Goal: Task Accomplishment & Management: Use online tool/utility

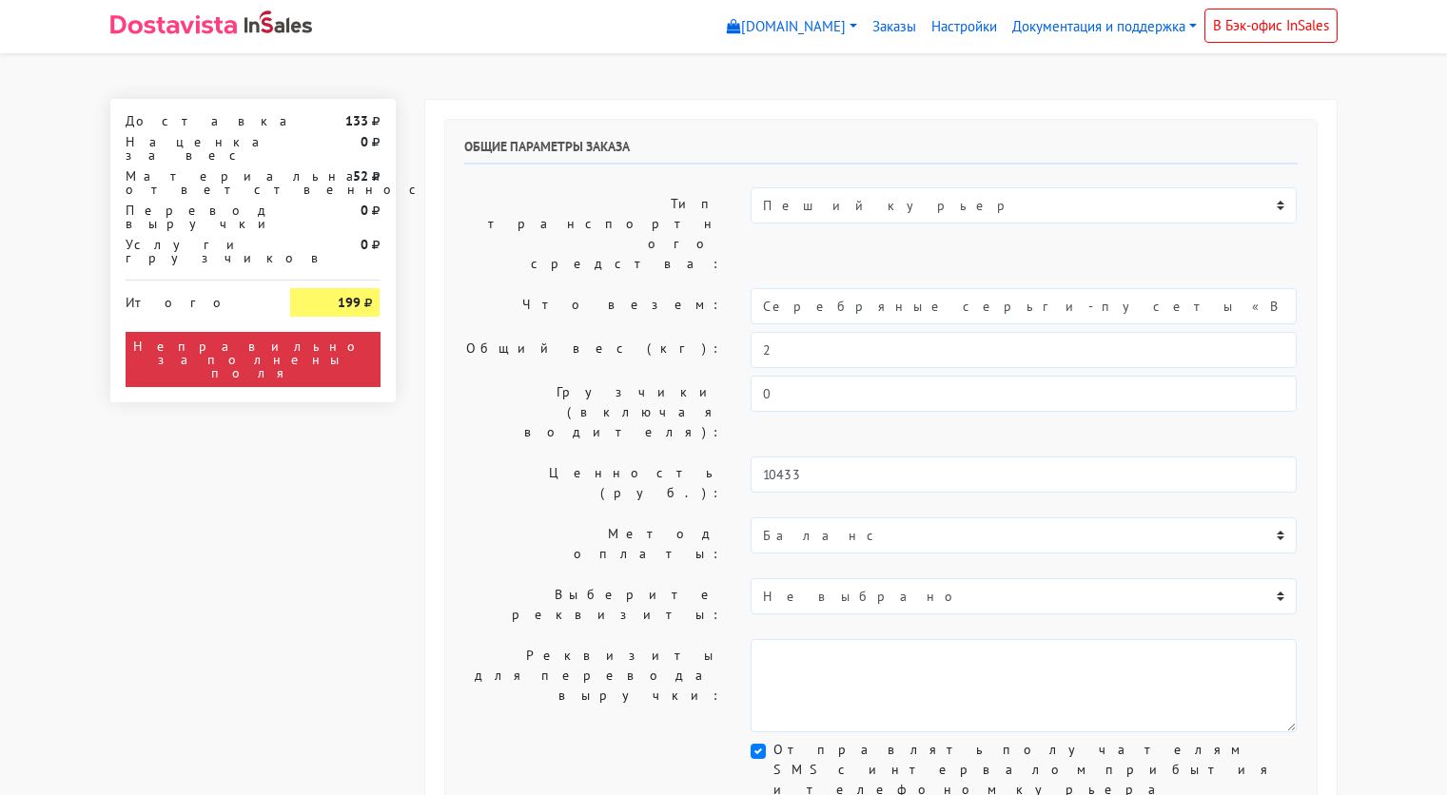
select select "11:00"
select select "21:00"
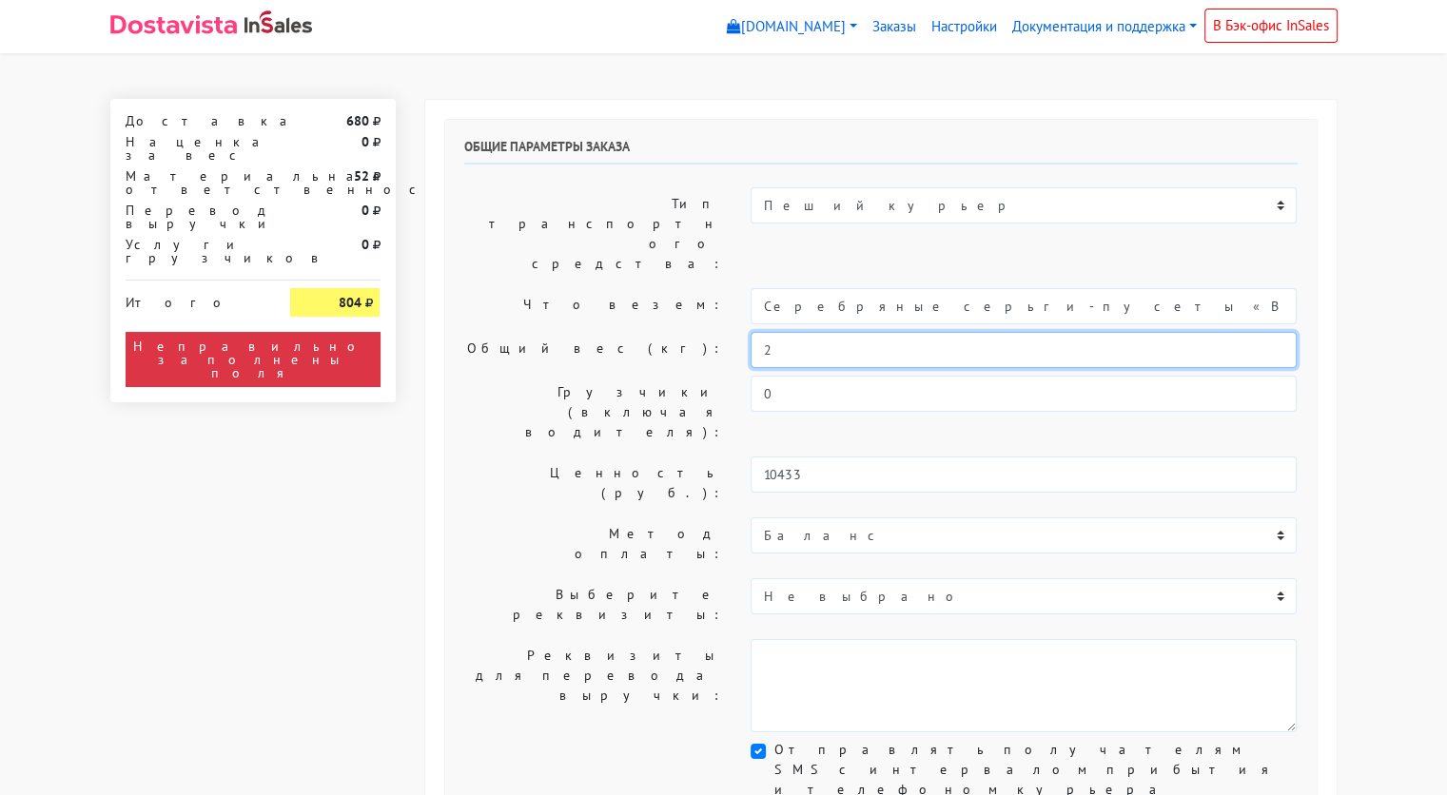
click at [801, 332] on input "2" at bounding box center [1024, 350] width 546 height 36
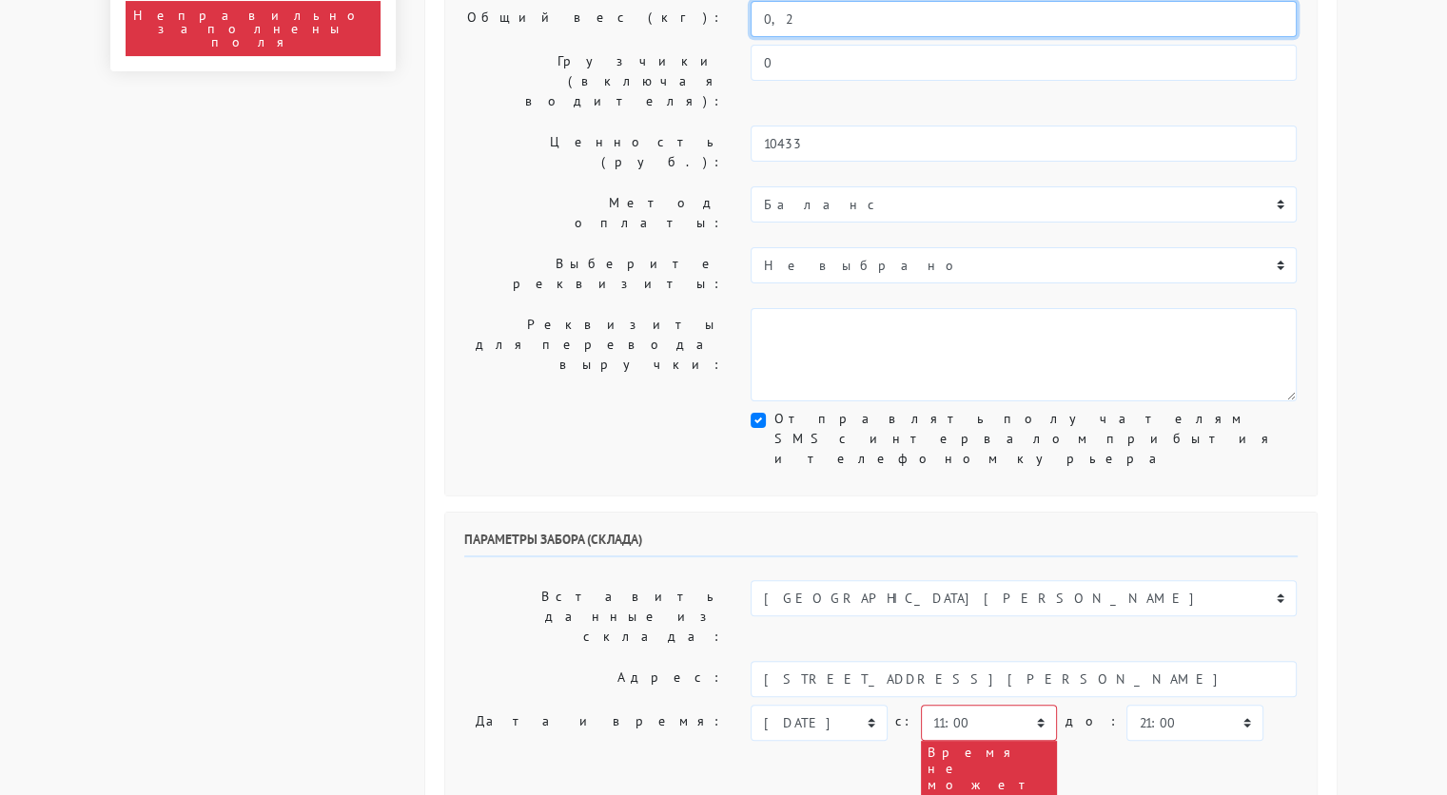
scroll to position [331, 0]
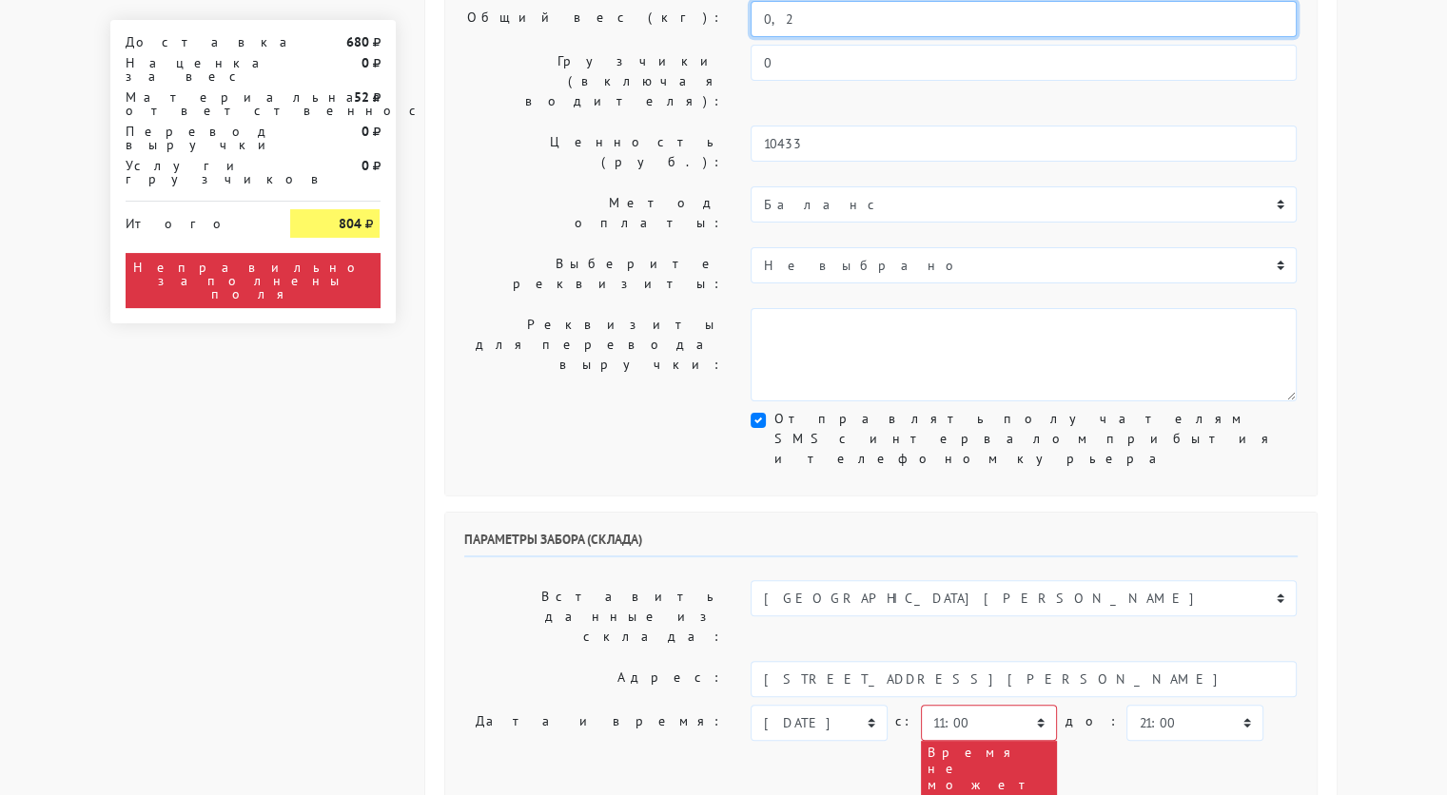
type input "0,2"
click at [778, 705] on select "[DATE] [DATE] [DATE] [DATE] [DATE] [DATE] [DATE] [DATE] [DATE]" at bounding box center [819, 723] width 136 height 36
select select "[DATE]"
click at [751, 705] on select "[DATE] [DATE] [DATE] [DATE] [DATE] [DATE] [DATE] [DATE] [DATE]" at bounding box center [819, 723] width 136 height 36
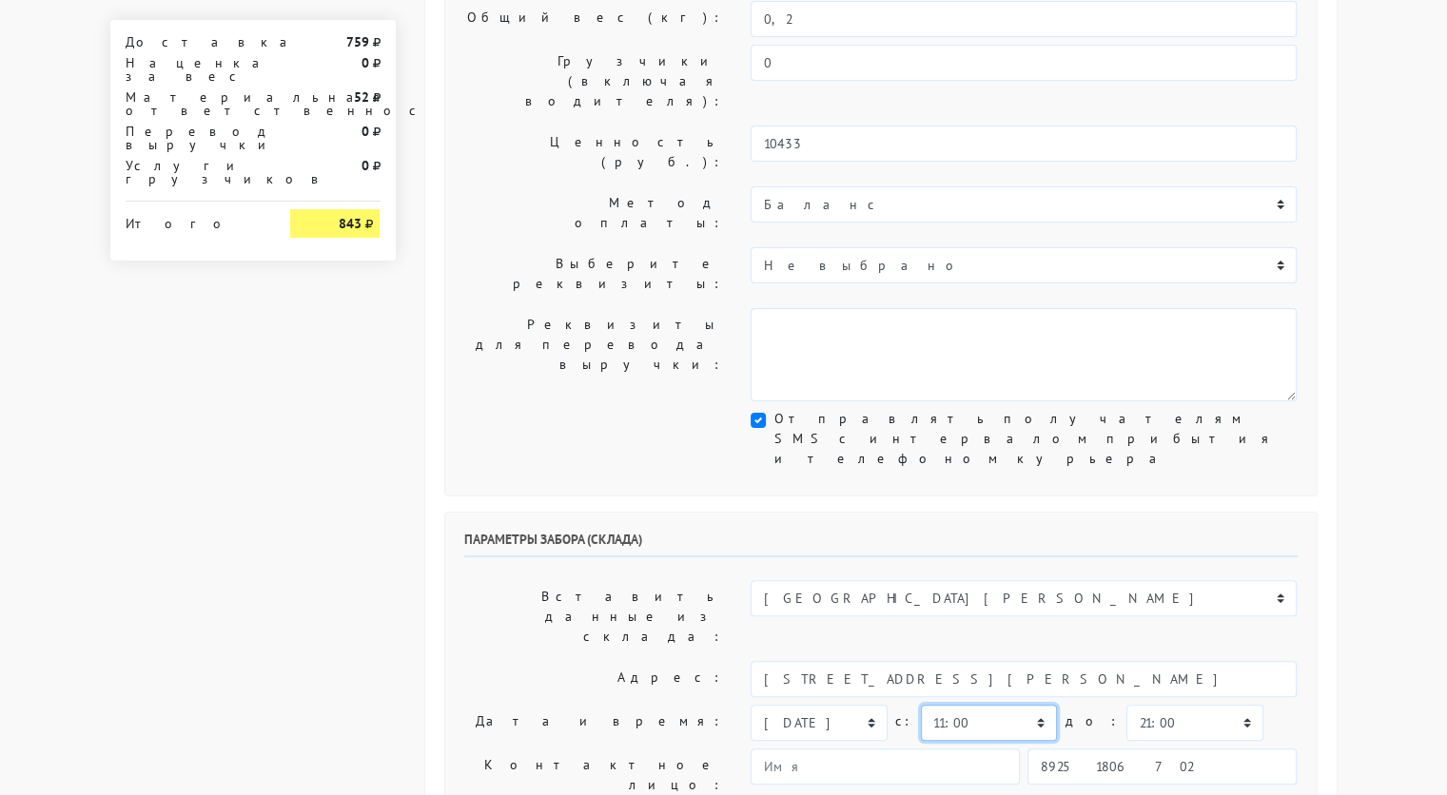
click at [991, 705] on select "00:00 00:30 01:00 01:30 02:00 02:30 03:00 03:30 04:00 04:30 05:00 05:30 06:00 0…" at bounding box center [989, 723] width 136 height 36
click at [921, 705] on select "00:00 00:30 01:00 01:30 02:00 02:30 03:00 03:30 04:00 04:30 05:00 05:30 06:00 0…" at bounding box center [989, 723] width 136 height 36
click at [1001, 705] on select "00:00 00:30 01:00 01:30 02:00 02:30 03:00 03:30 04:00 04:30 05:00 05:30 06:00 0…" at bounding box center [989, 723] width 136 height 36
select select "10:30"
click at [921, 705] on select "00:00 00:30 01:00 01:30 02:00 02:30 03:00 03:30 04:00 04:30 05:00 05:30 06:00 0…" at bounding box center [989, 723] width 136 height 36
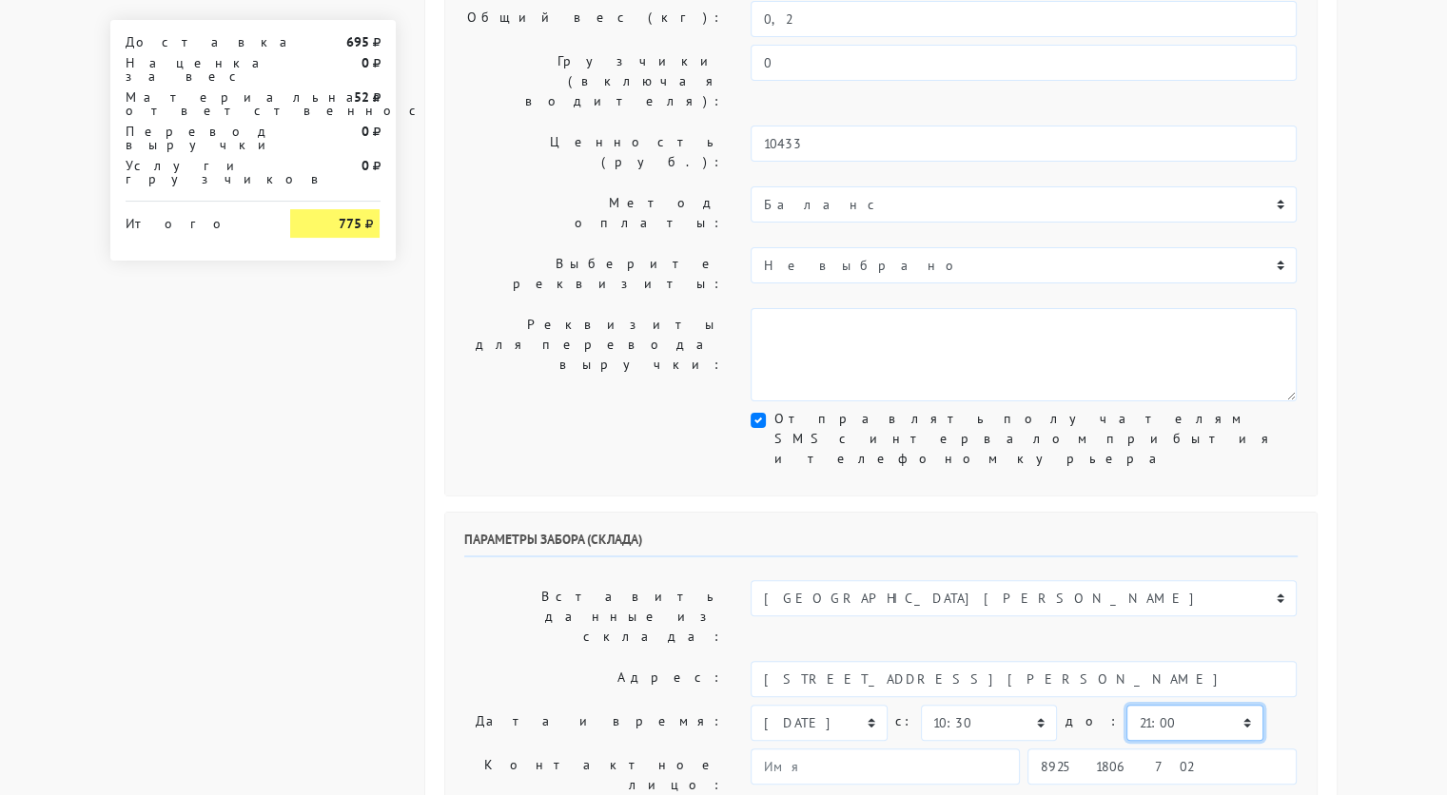
click at [1127, 705] on select "00:00 00:30 01:00 01:30 02:00 02:30 03:00 03:30 04:00 04:30 05:00 05:30 06:00 0…" at bounding box center [1195, 723] width 136 height 36
select select "15:00"
click at [1127, 705] on select "00:00 00:30 01:00 01:30 02:00 02:30 03:00 03:30 04:00 04:30 05:00 05:30 06:00 0…" at bounding box center [1195, 723] width 136 height 36
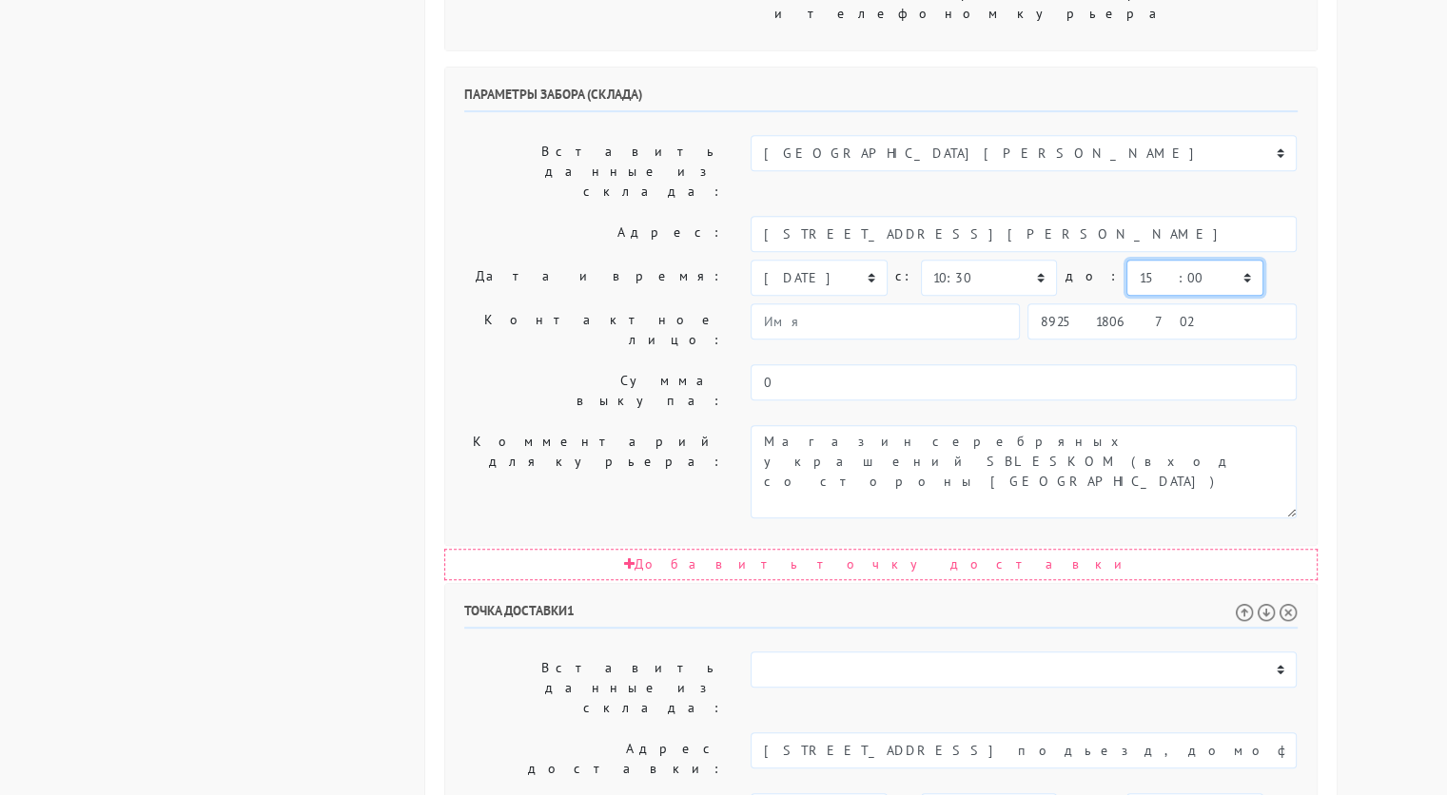
scroll to position [816, 0]
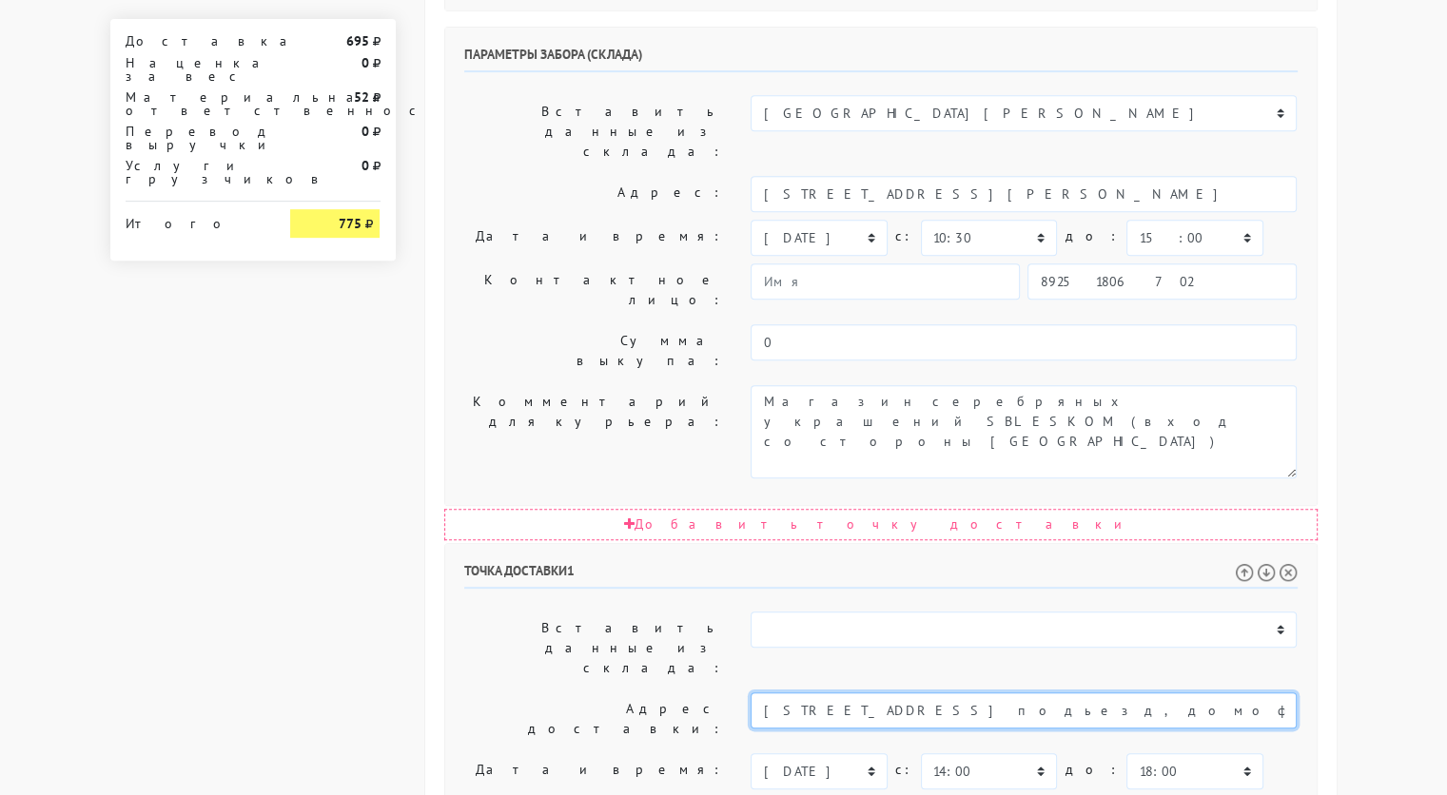
drag, startPoint x: 1197, startPoint y: 411, endPoint x: 931, endPoint y: 416, distance: 266.4
click at [931, 693] on input "[STREET_ADDRESS] подьезд, домофон 453в, 14 этаж, 453 кв" at bounding box center [1024, 711] width 546 height 36
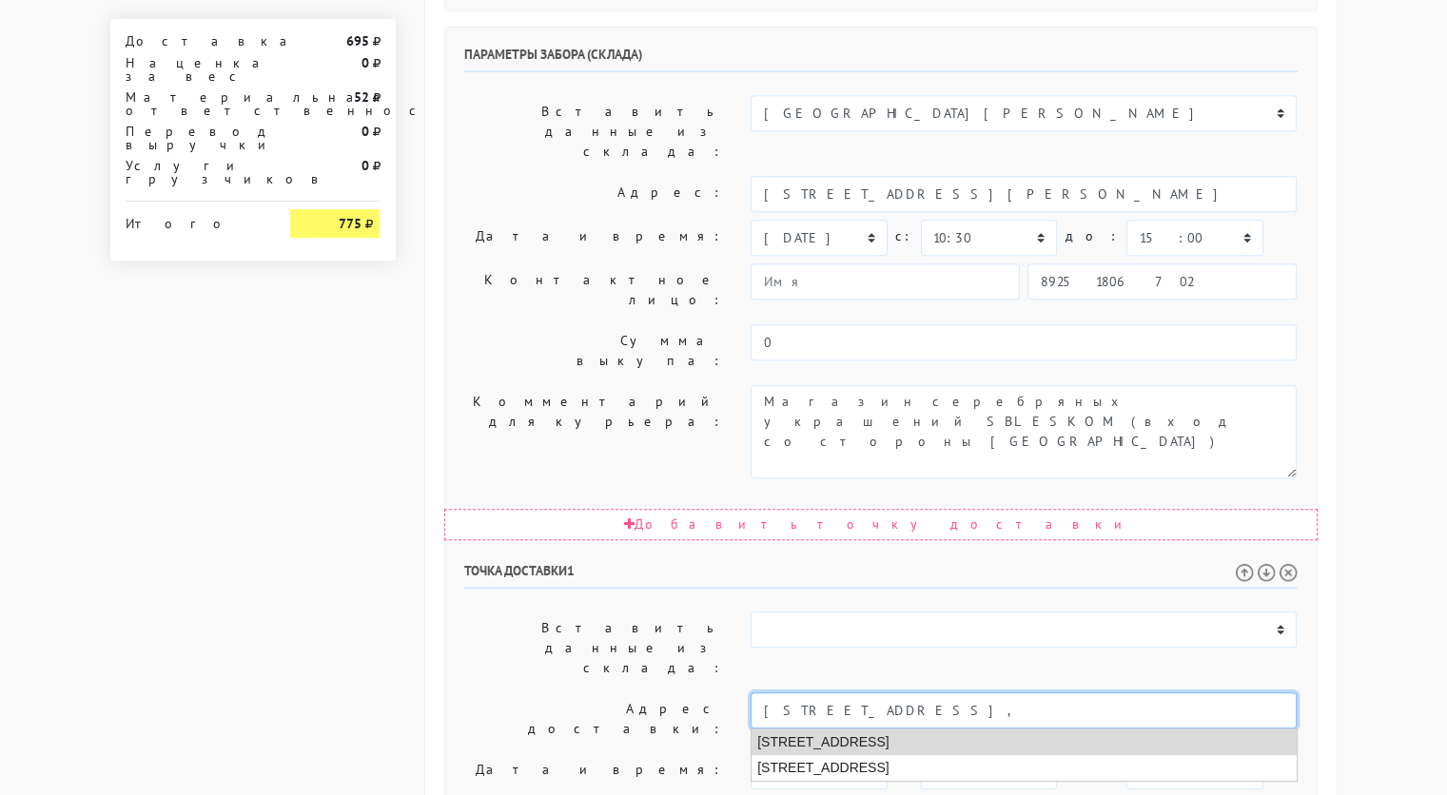
click at [961, 730] on li "[STREET_ADDRESS]" at bounding box center [1024, 743] width 545 height 26
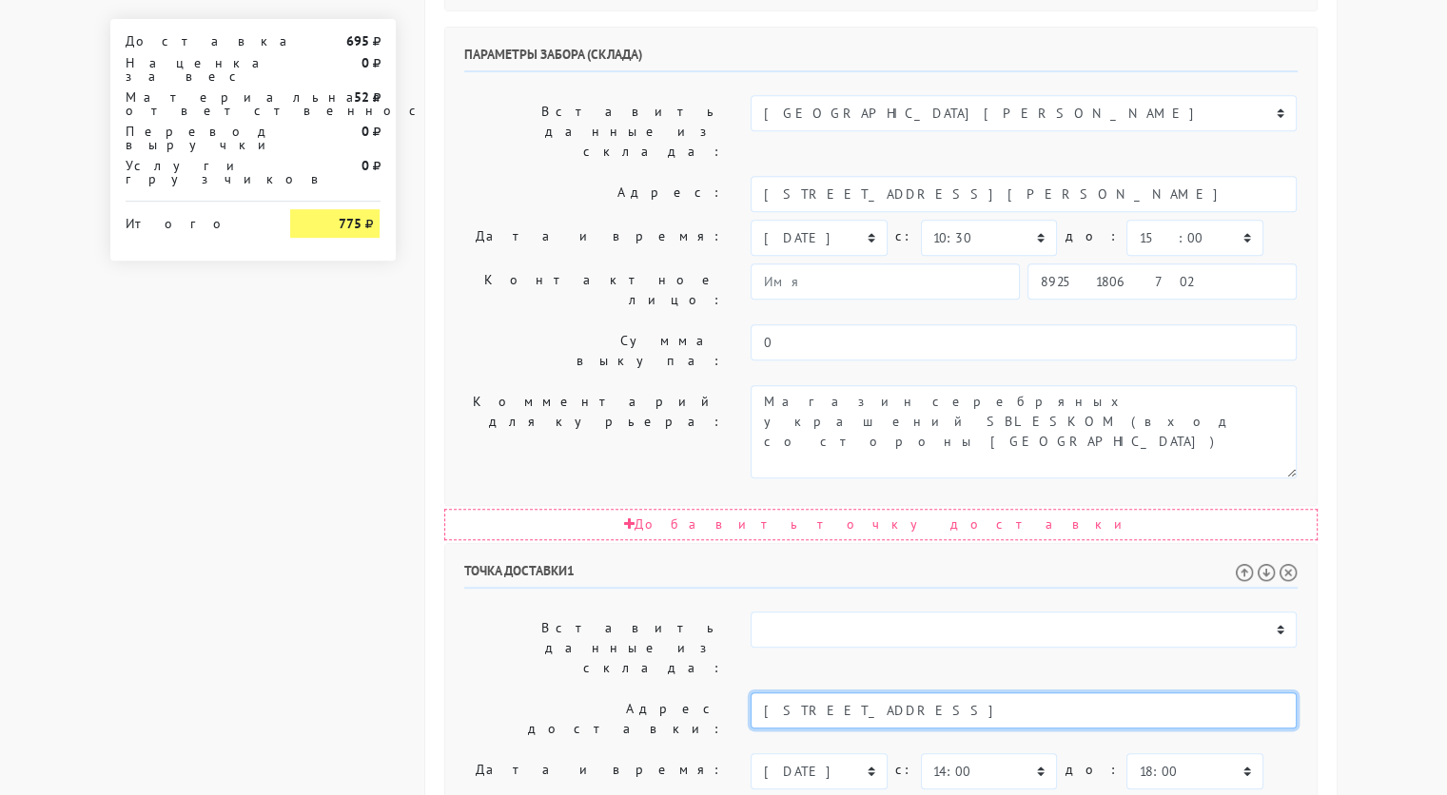
type input "[STREET_ADDRESS]"
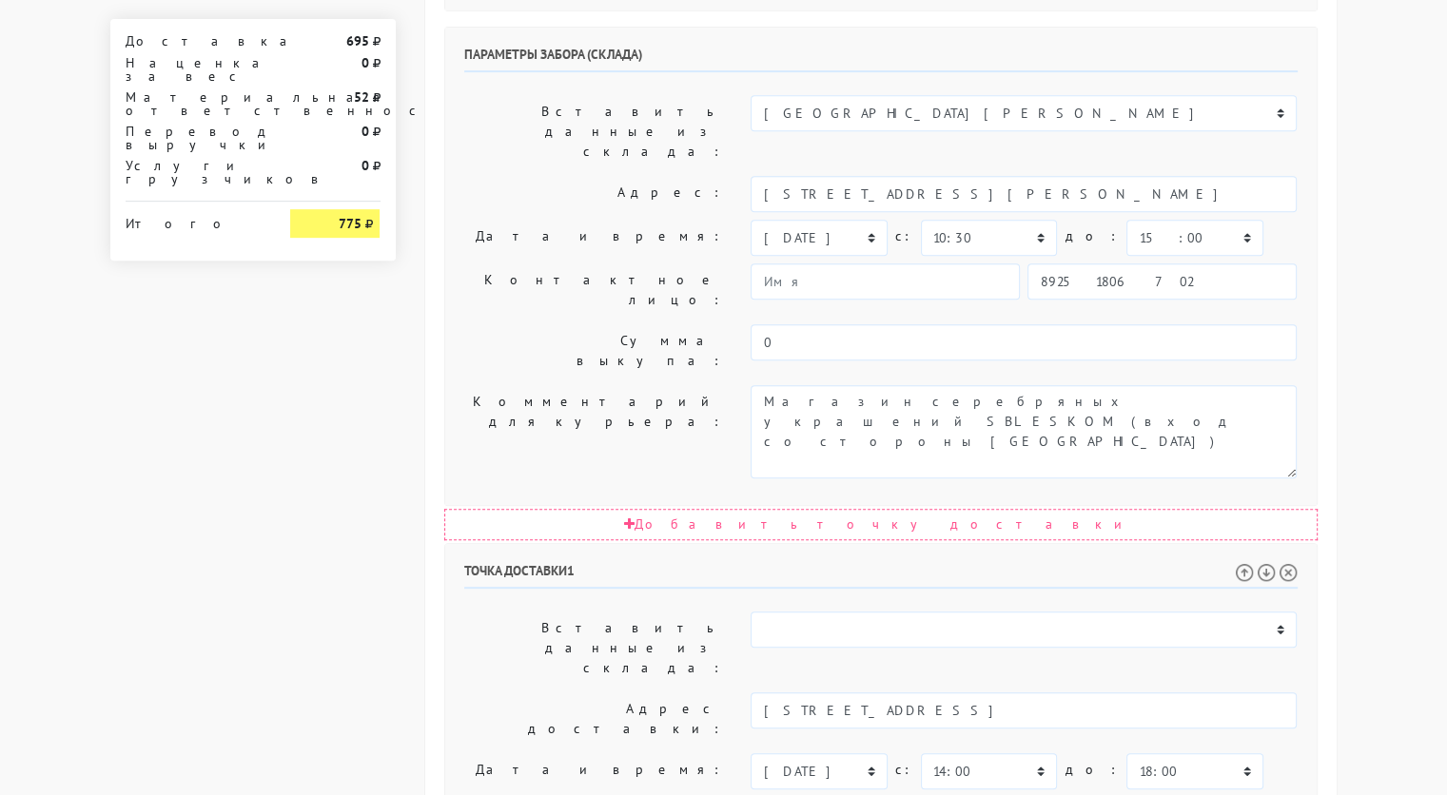
paste textarea "5 подьезд, домофон 453в, 14 этаж, 453 кв"
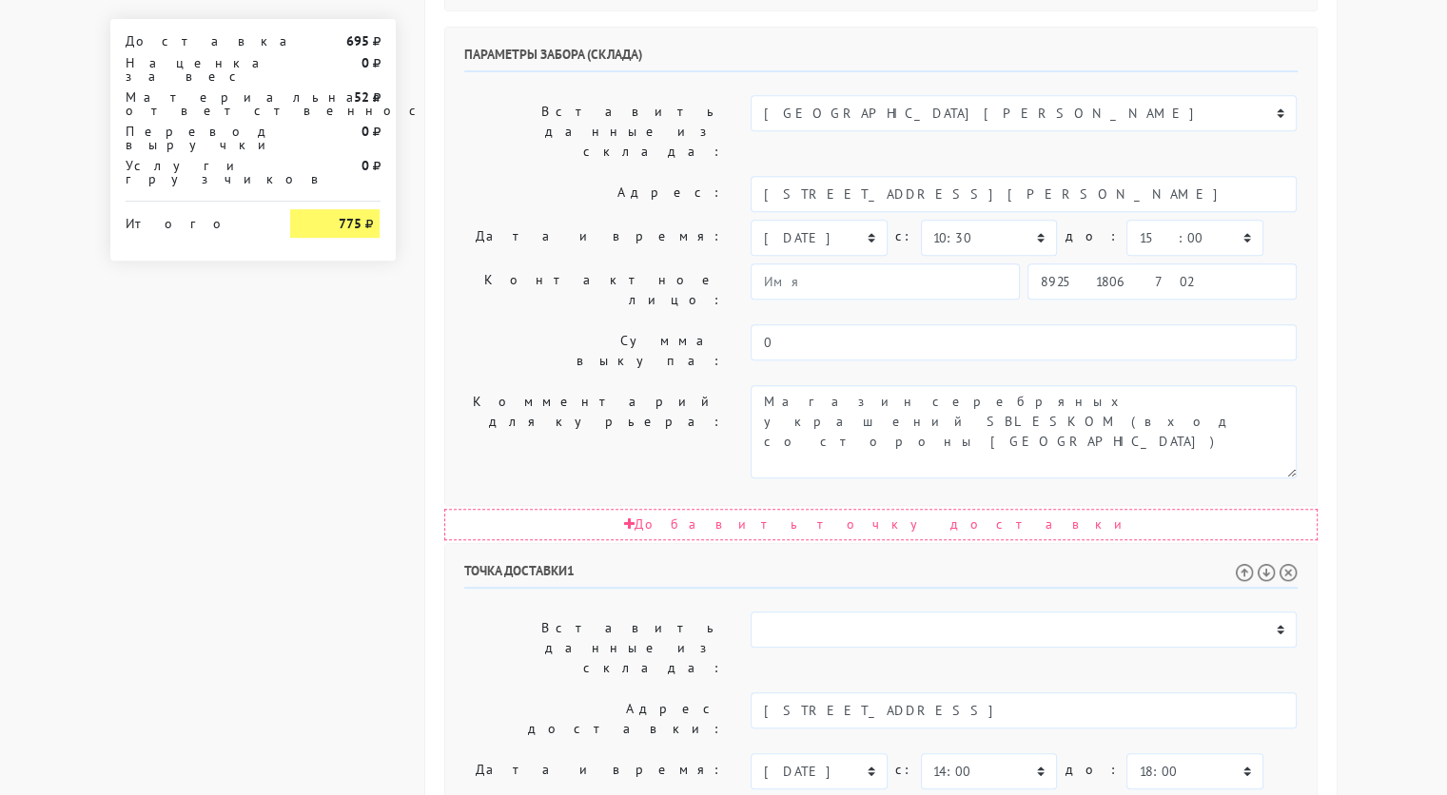
scroll to position [955, 0]
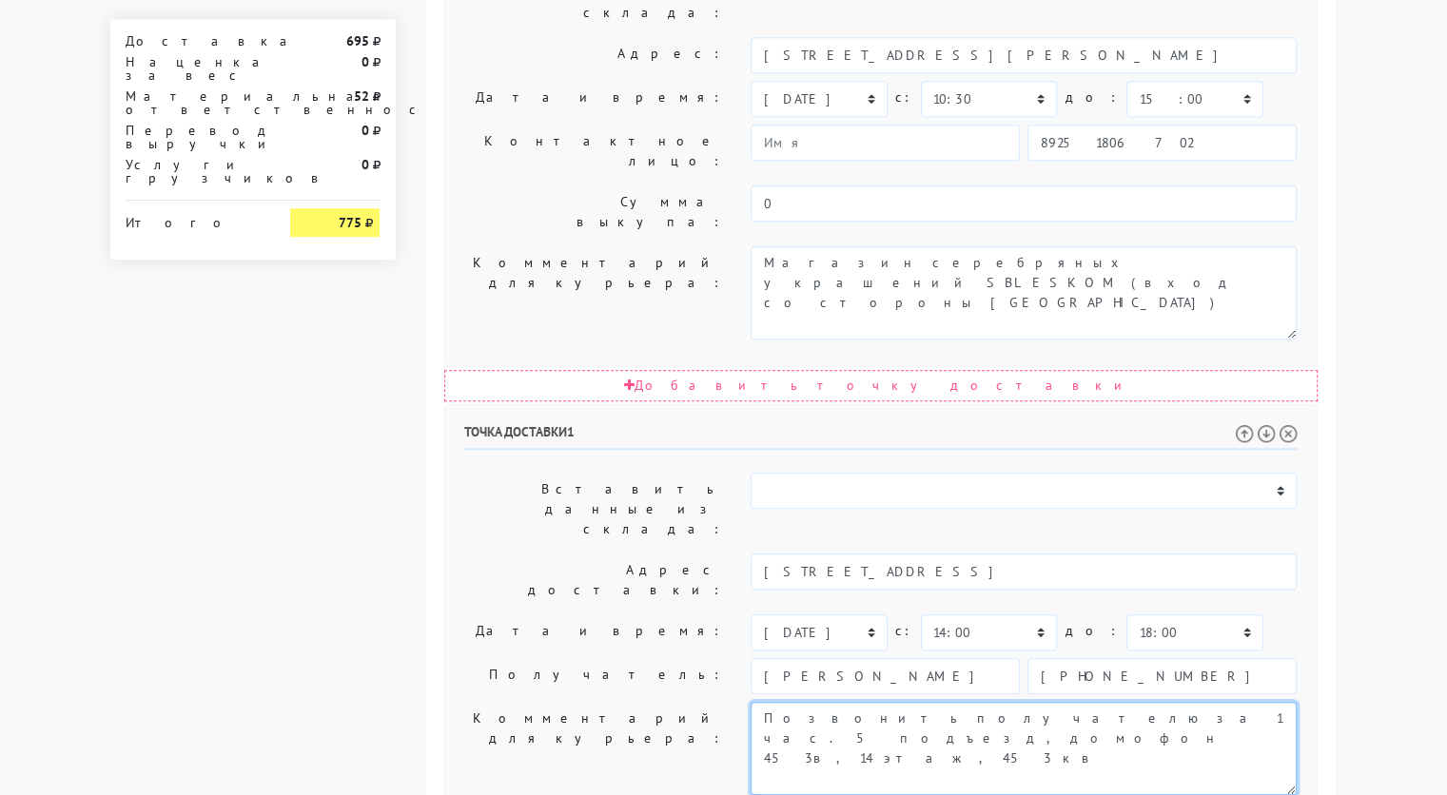
type textarea "Позвонить получателю за 1 час. 5 подъезд, домофон 453в, 14 этаж, 453 кв"
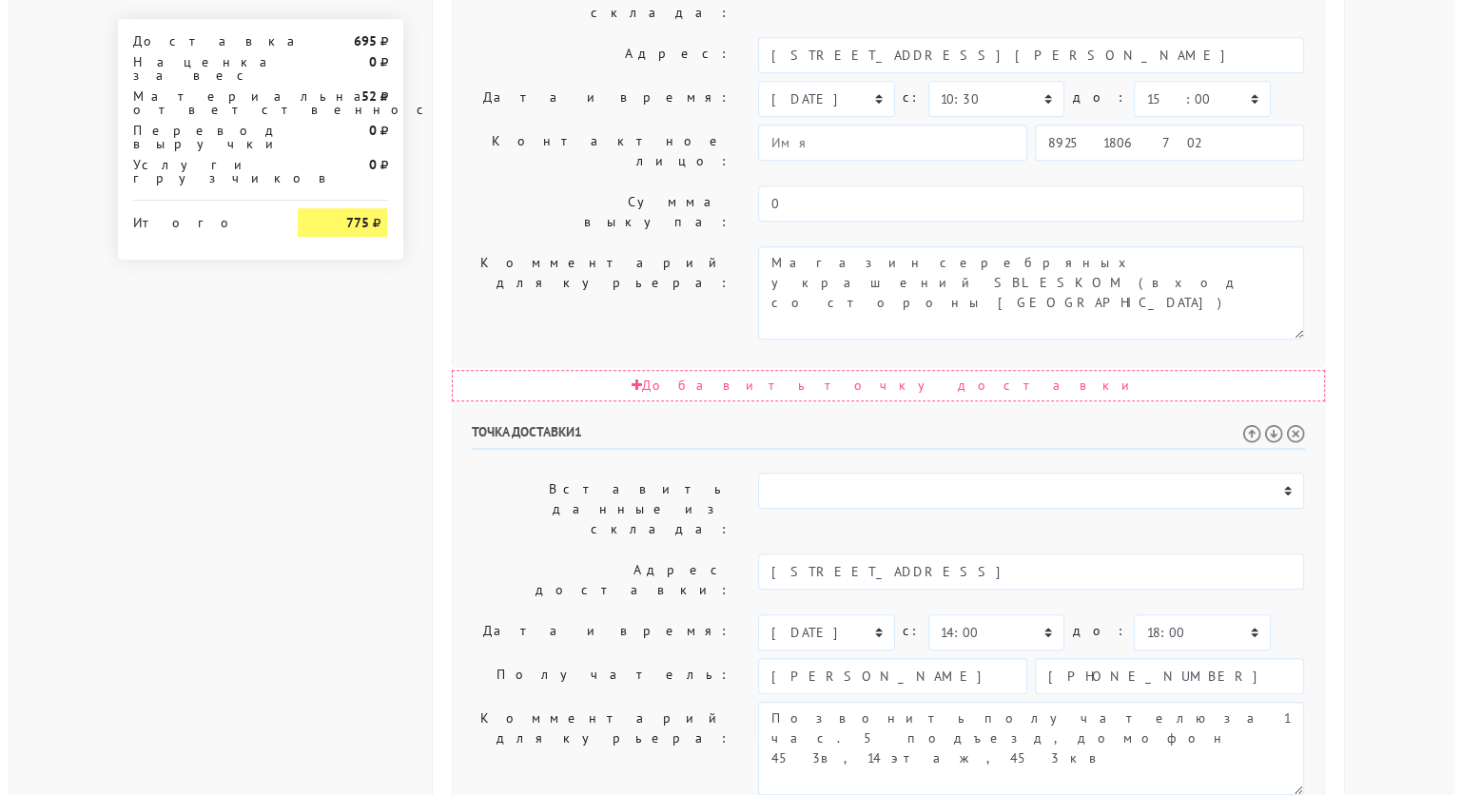
scroll to position [0, 0]
